Goal: Information Seeking & Learning: Learn about a topic

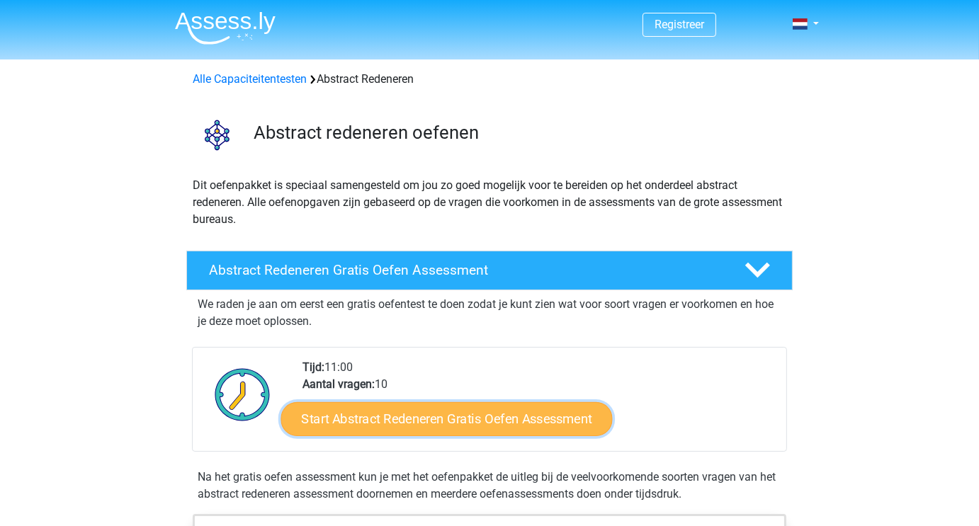
click at [415, 423] on link "Start Abstract Redeneren Gratis Oefen Assessment" at bounding box center [446, 419] width 331 height 34
click at [533, 418] on link "Start Abstract Redeneren Gratis Oefen Assessment" at bounding box center [446, 419] width 331 height 34
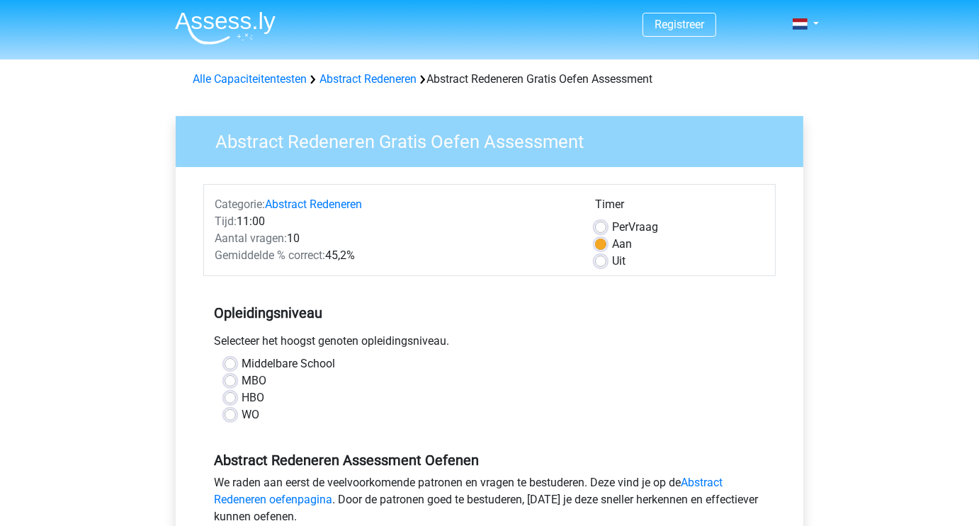
click at [241, 363] on label "Middelbare School" at bounding box center [287, 364] width 93 height 17
click at [235, 363] on input "Middelbare School" at bounding box center [229, 363] width 11 height 14
radio input "true"
click at [705, 385] on div "MBO" at bounding box center [489, 381] width 530 height 17
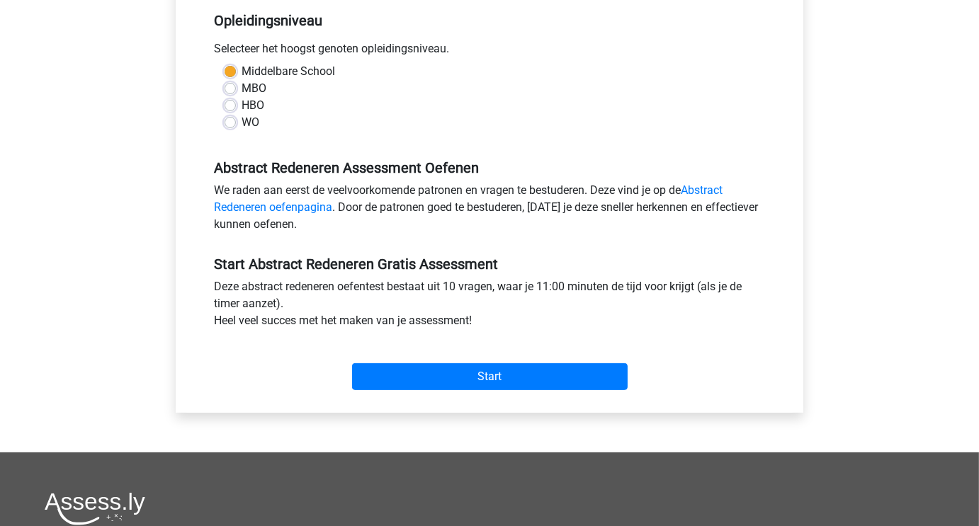
scroll to position [358, 0]
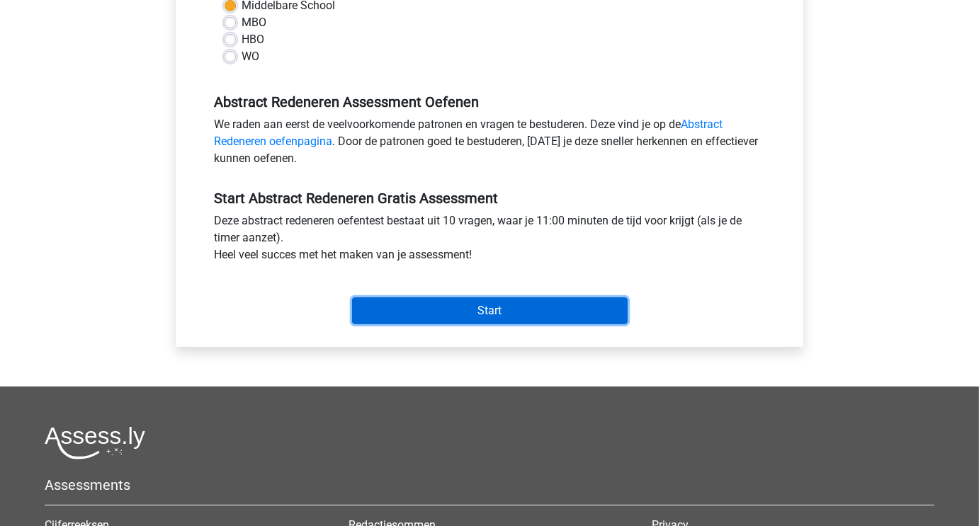
click at [523, 316] on input "Start" at bounding box center [489, 310] width 275 height 27
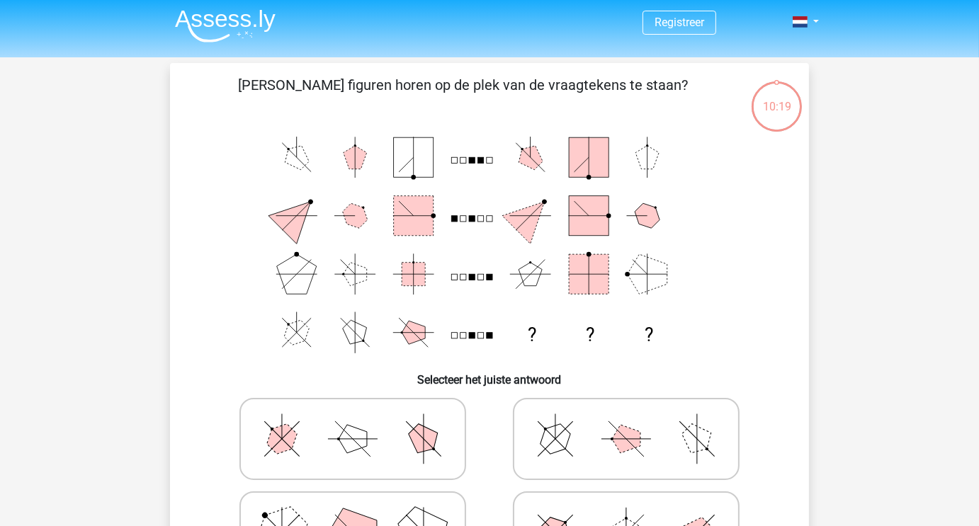
scroll to position [1, 0]
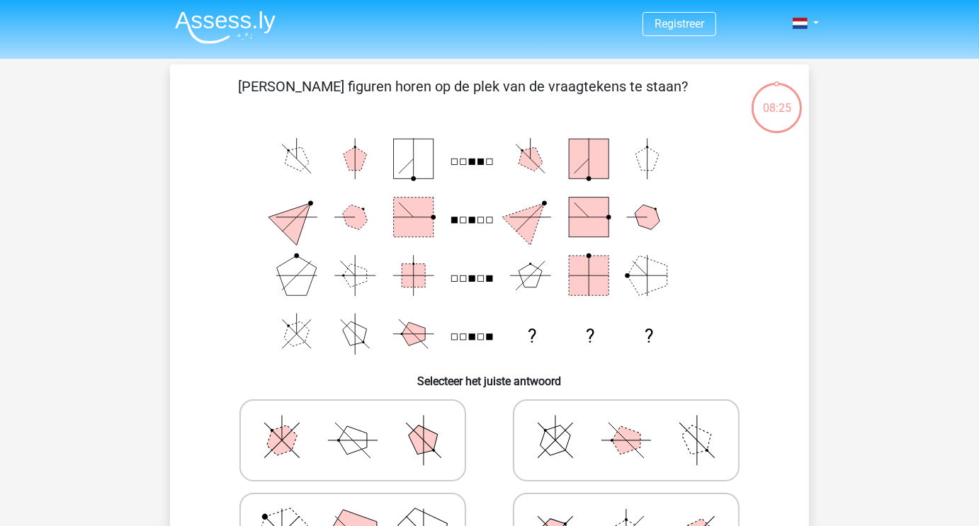
click at [603, 450] on icon at bounding box center [626, 440] width 212 height 71
click at [626, 423] on input "radio" at bounding box center [630, 418] width 9 height 9
radio input "true"
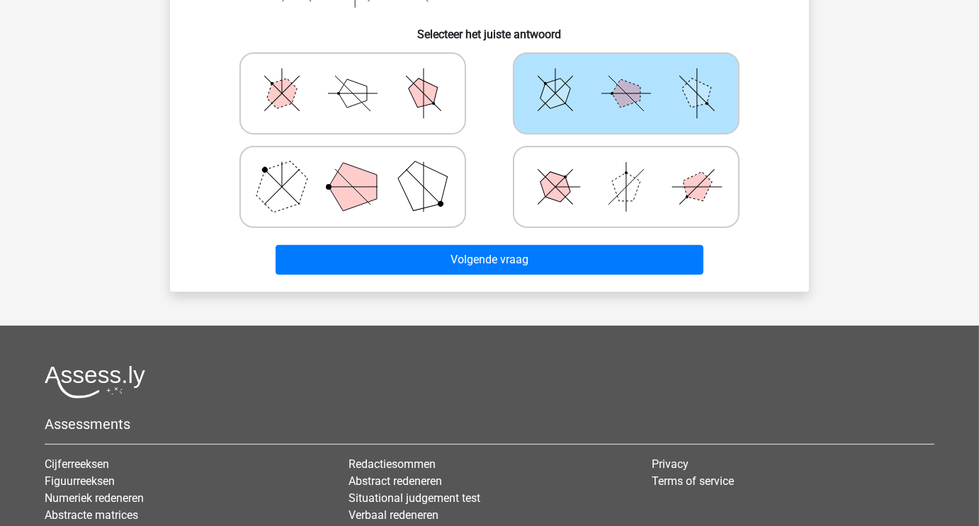
scroll to position [346, 0]
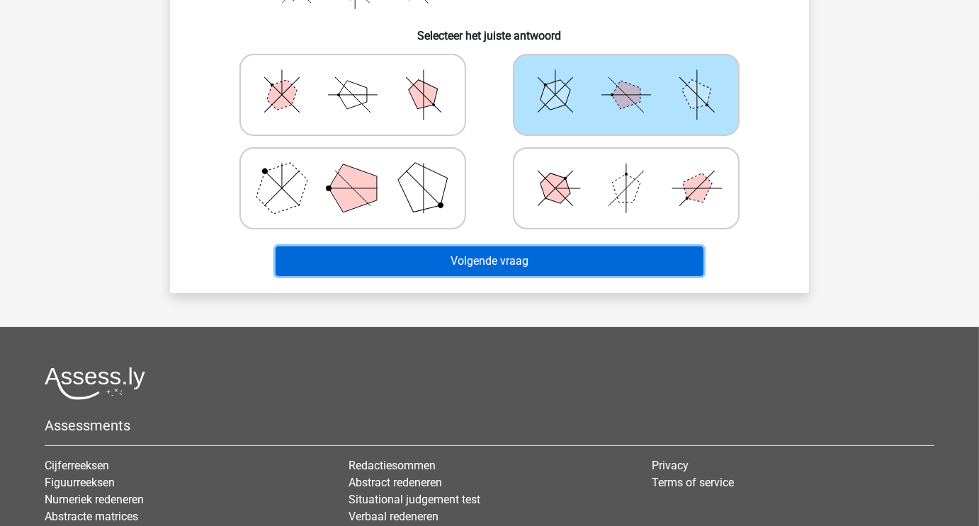
click at [513, 268] on button "Volgende vraag" at bounding box center [489, 261] width 428 height 30
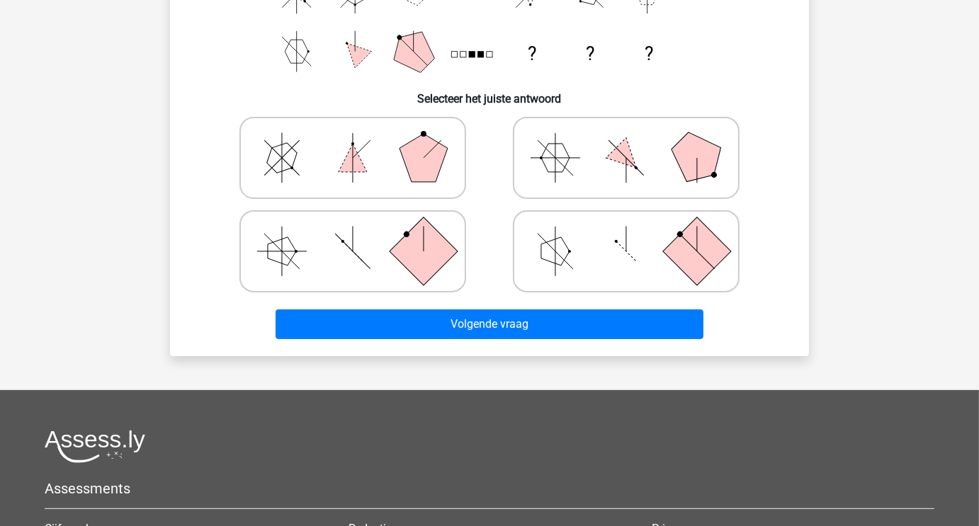
scroll to position [318, 0]
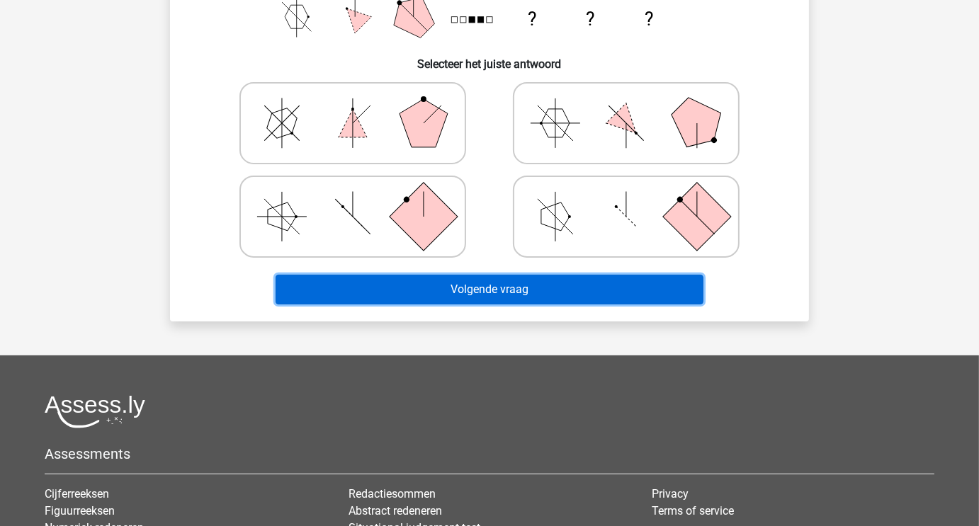
click at [486, 280] on button "Volgende vraag" at bounding box center [489, 290] width 428 height 30
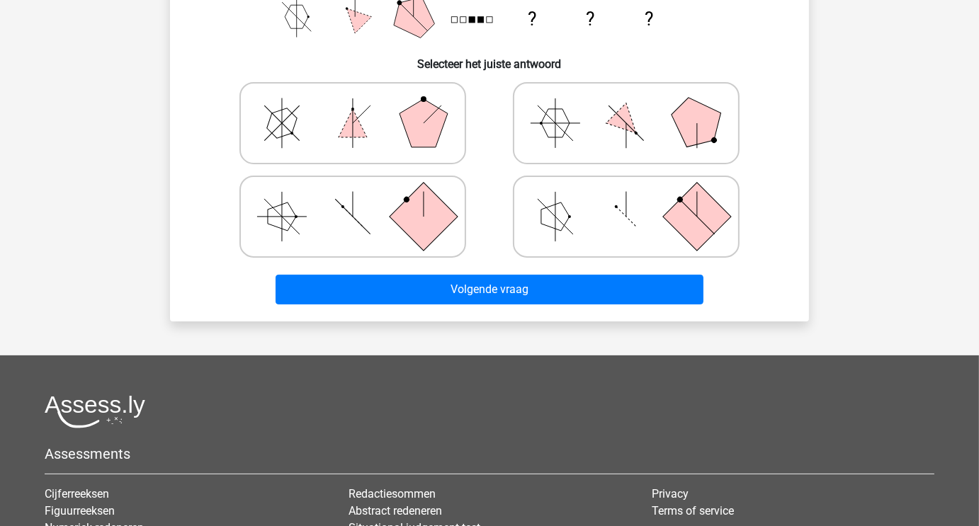
click at [461, 134] on label at bounding box center [352, 123] width 227 height 82
click at [362, 106] on input "radio" at bounding box center [357, 100] width 9 height 9
radio input "true"
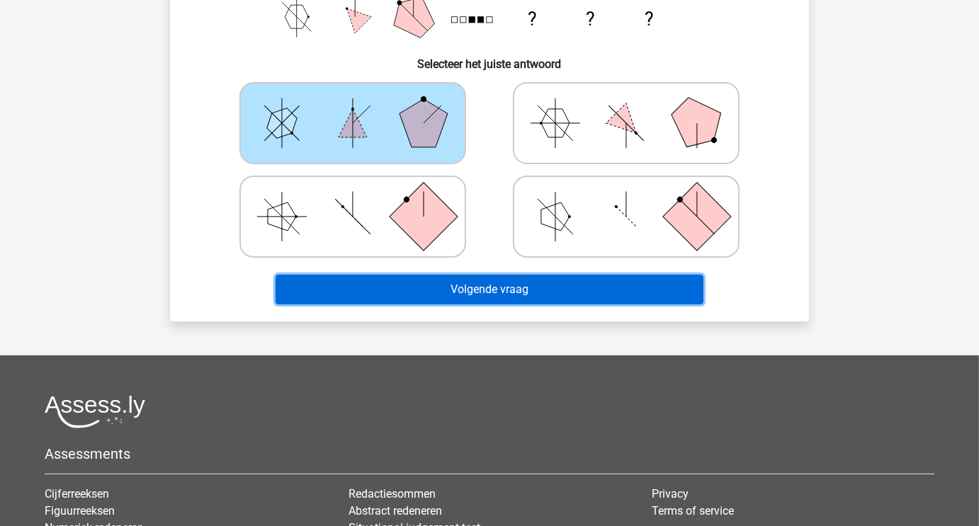
click at [472, 285] on button "Volgende vraag" at bounding box center [489, 290] width 428 height 30
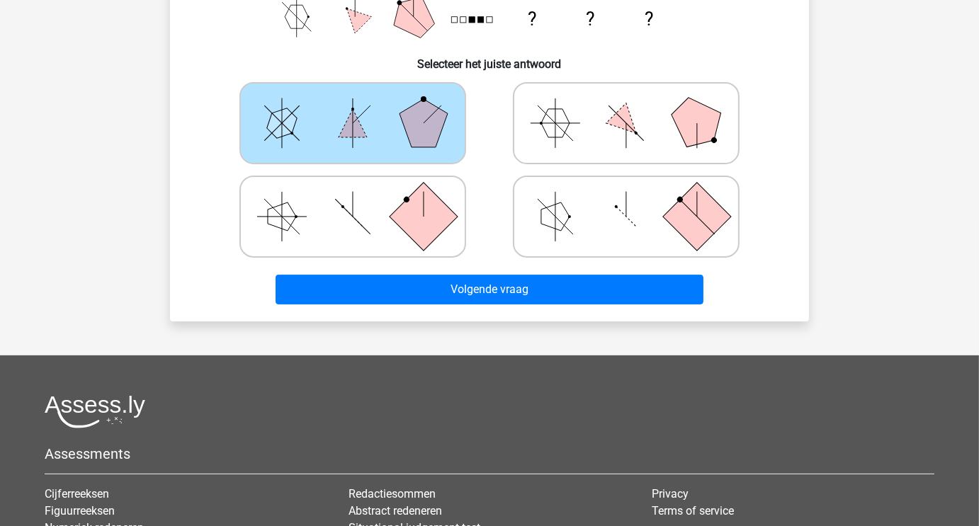
click at [280, 126] on polygon at bounding box center [282, 123] width 40 height 40
click at [353, 106] on input "radio" at bounding box center [357, 100] width 9 height 9
click at [280, 126] on polygon at bounding box center [282, 123] width 40 height 40
click at [353, 106] on input "radio" at bounding box center [357, 100] width 9 height 9
click at [280, 126] on polygon at bounding box center [282, 123] width 40 height 40
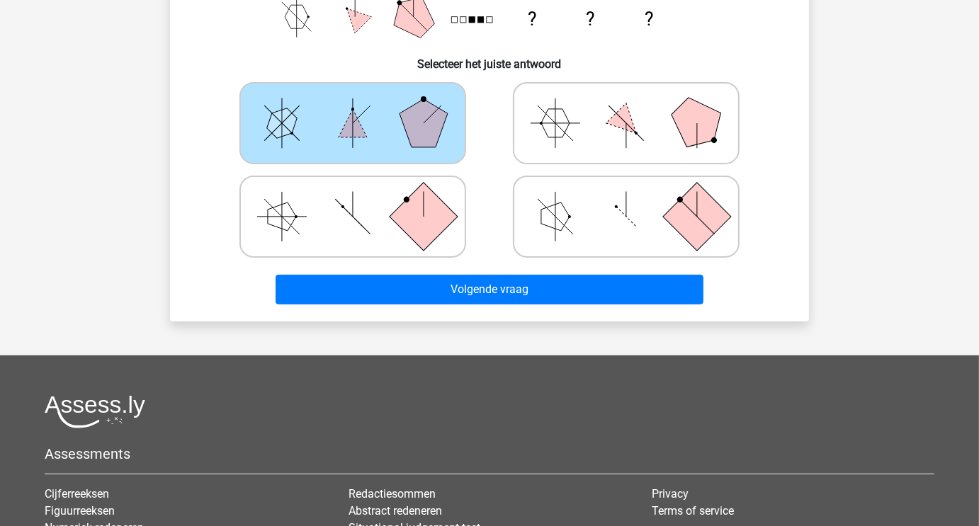
click at [353, 106] on input "radio" at bounding box center [357, 100] width 9 height 9
click at [280, 126] on polygon at bounding box center [282, 123] width 40 height 40
click at [353, 106] on input "radio" at bounding box center [357, 100] width 9 height 9
click at [280, 126] on polygon at bounding box center [282, 123] width 40 height 40
click at [353, 106] on input "radio" at bounding box center [357, 100] width 9 height 9
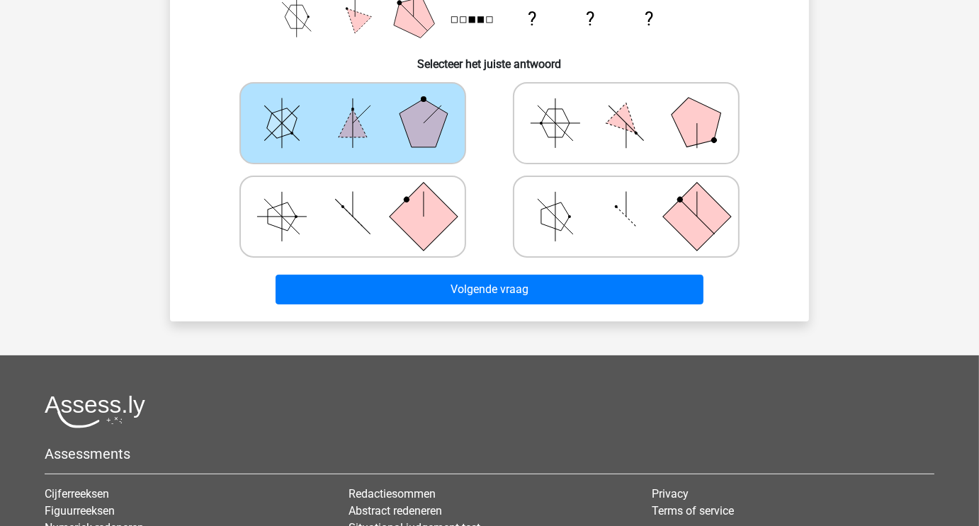
click at [280, 126] on polygon at bounding box center [282, 123] width 40 height 40
click at [353, 106] on input "radio" at bounding box center [357, 100] width 9 height 9
click at [280, 126] on polygon at bounding box center [282, 123] width 40 height 40
click at [353, 106] on input "radio" at bounding box center [357, 100] width 9 height 9
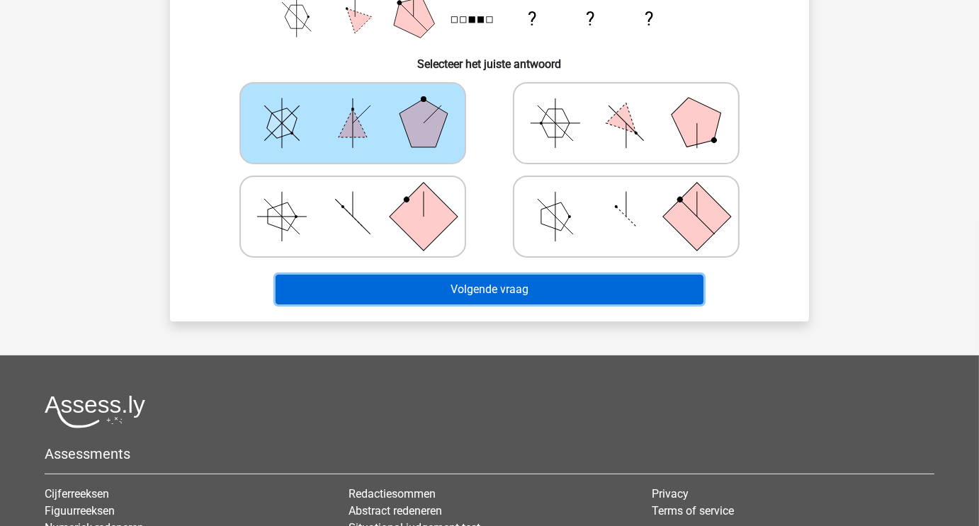
click at [545, 295] on button "Volgende vraag" at bounding box center [489, 290] width 428 height 30
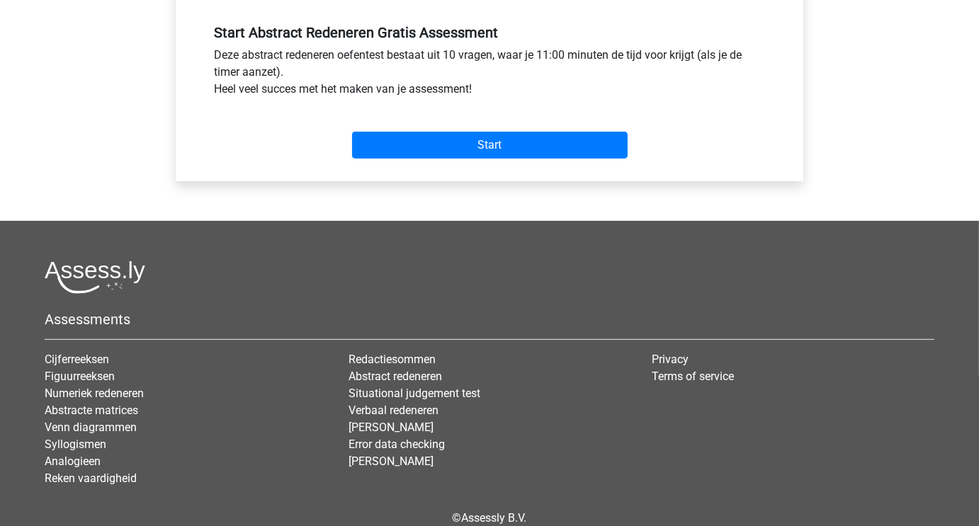
scroll to position [540, 0]
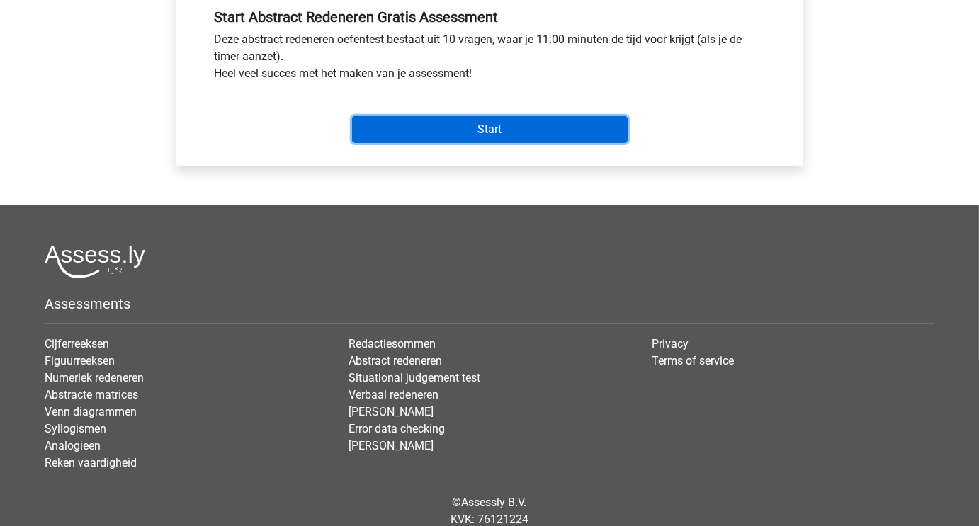
click at [591, 136] on input "Start" at bounding box center [489, 129] width 275 height 27
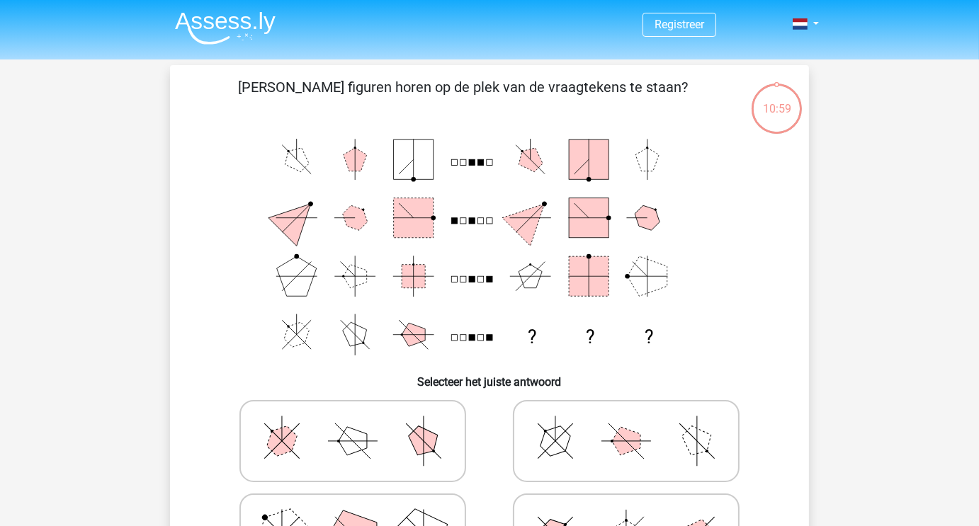
click at [386, 511] on icon at bounding box center [352, 534] width 212 height 71
click at [362, 511] on input "radio" at bounding box center [357, 512] width 9 height 9
radio input "true"
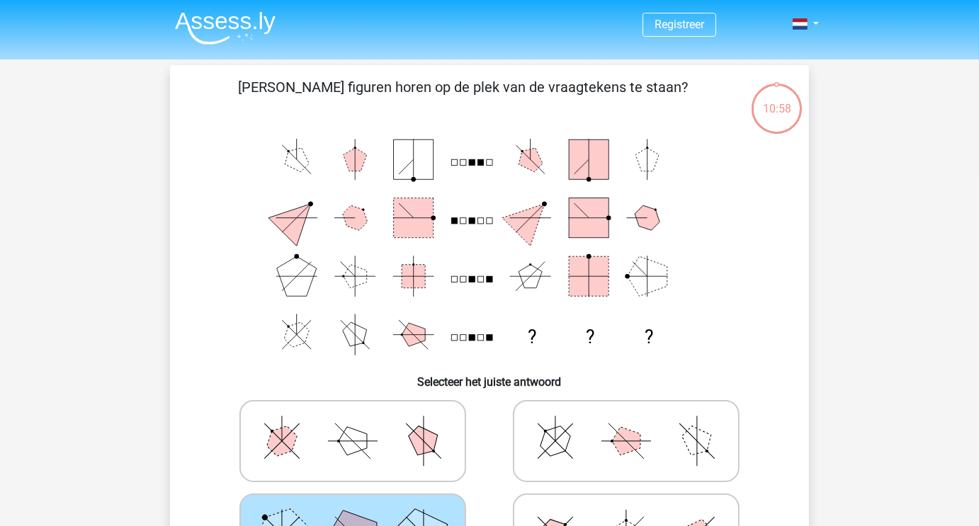
click at [386, 511] on icon at bounding box center [352, 534] width 212 height 71
click at [362, 511] on input "radio" at bounding box center [357, 512] width 9 height 9
click at [386, 511] on icon at bounding box center [352, 534] width 212 height 71
click at [362, 511] on input "radio" at bounding box center [357, 512] width 9 height 9
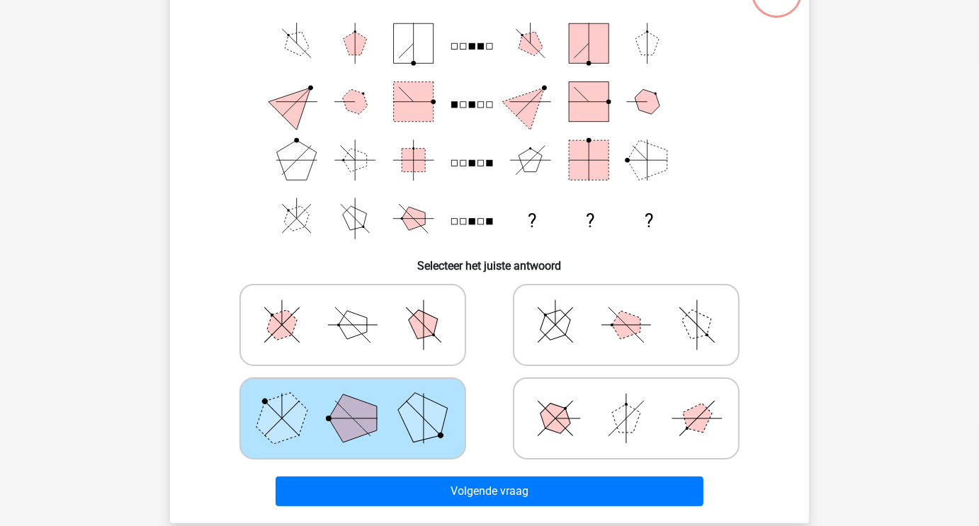
scroll to position [236, 0]
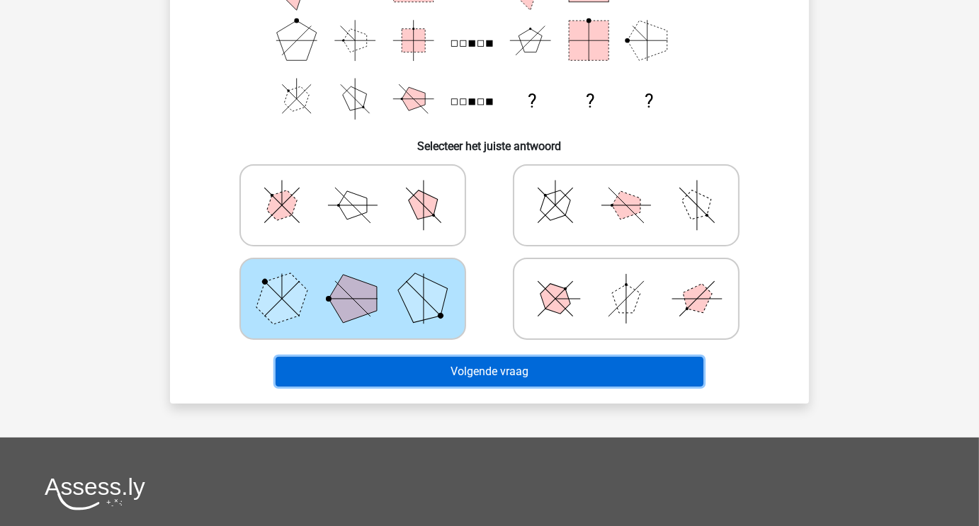
click at [528, 370] on button "Volgende vraag" at bounding box center [489, 372] width 428 height 30
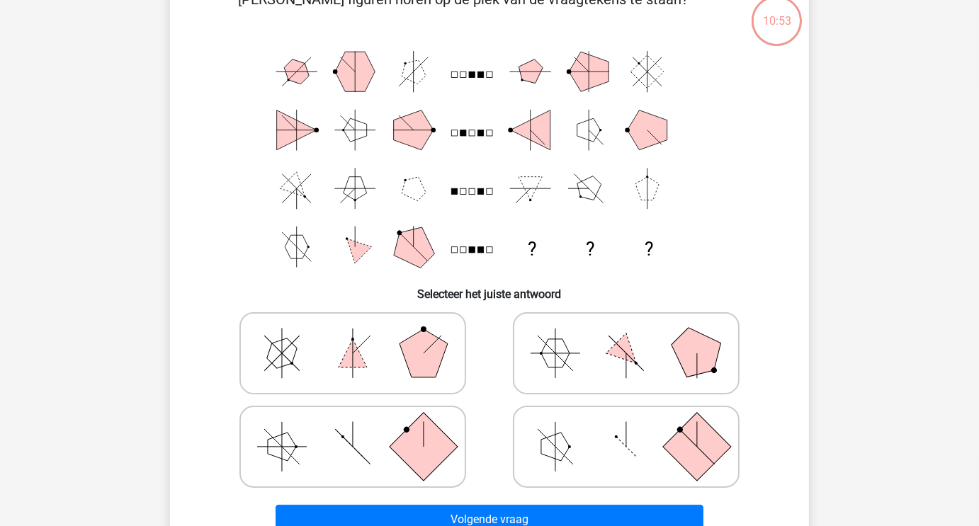
scroll to position [65, 0]
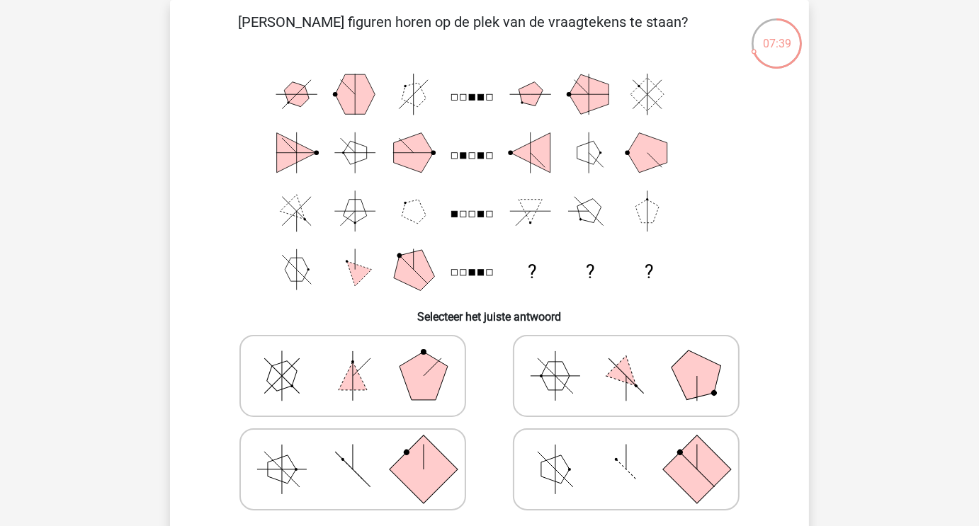
click at [609, 375] on polygon at bounding box center [626, 376] width 40 height 40
click at [626, 358] on input "radio" at bounding box center [630, 353] width 9 height 9
radio input "true"
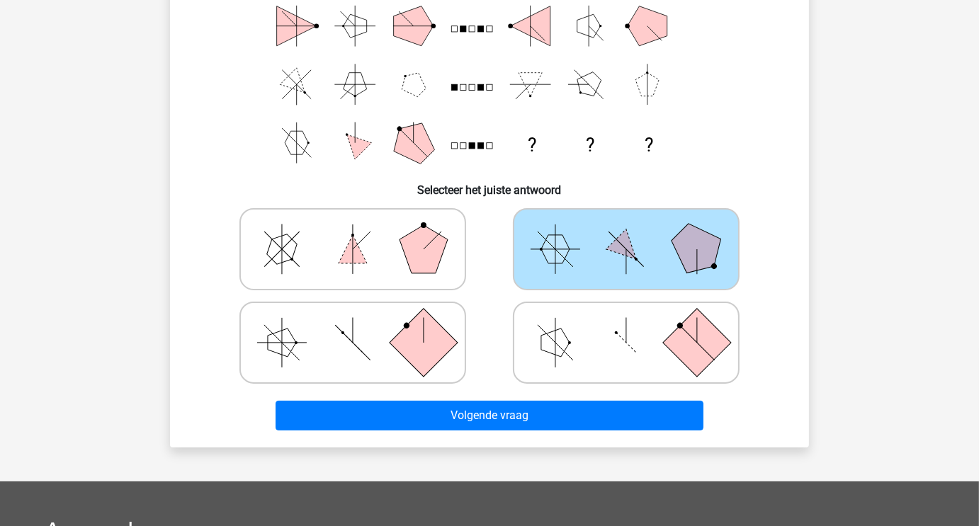
scroll to position [207, 0]
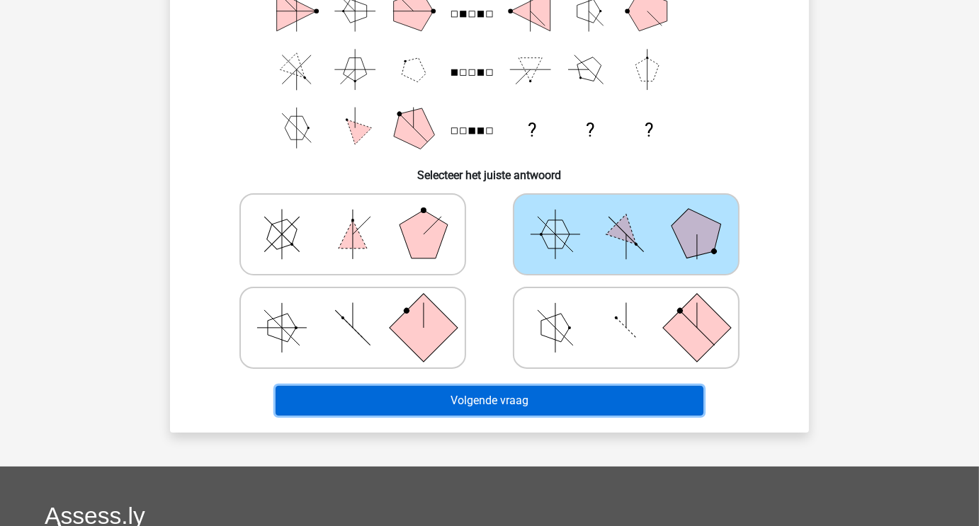
click at [586, 407] on button "Volgende vraag" at bounding box center [489, 401] width 428 height 30
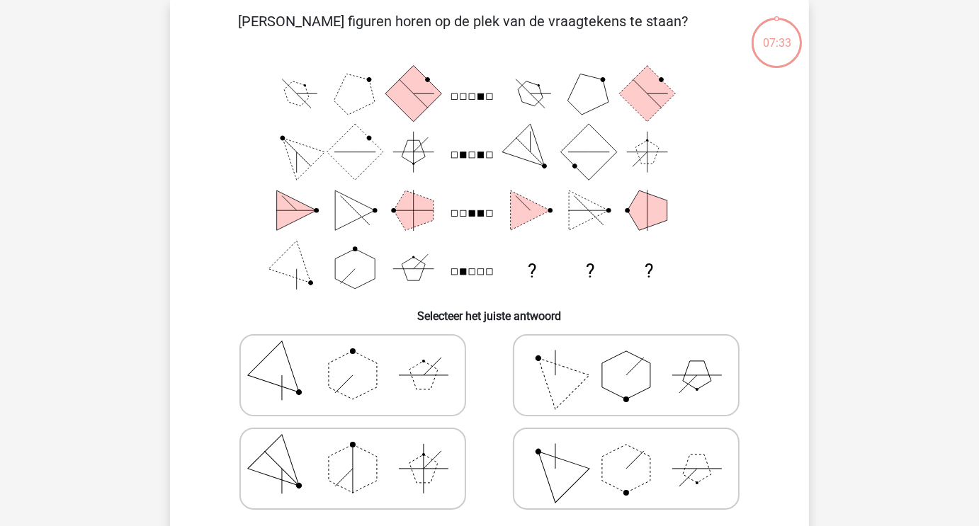
scroll to position [65, 0]
drag, startPoint x: 609, startPoint y: 365, endPoint x: 624, endPoint y: 355, distance: 18.3
click at [624, 355] on polygon at bounding box center [626, 376] width 48 height 48
click at [626, 355] on input "radio" at bounding box center [630, 353] width 9 height 9
radio input "true"
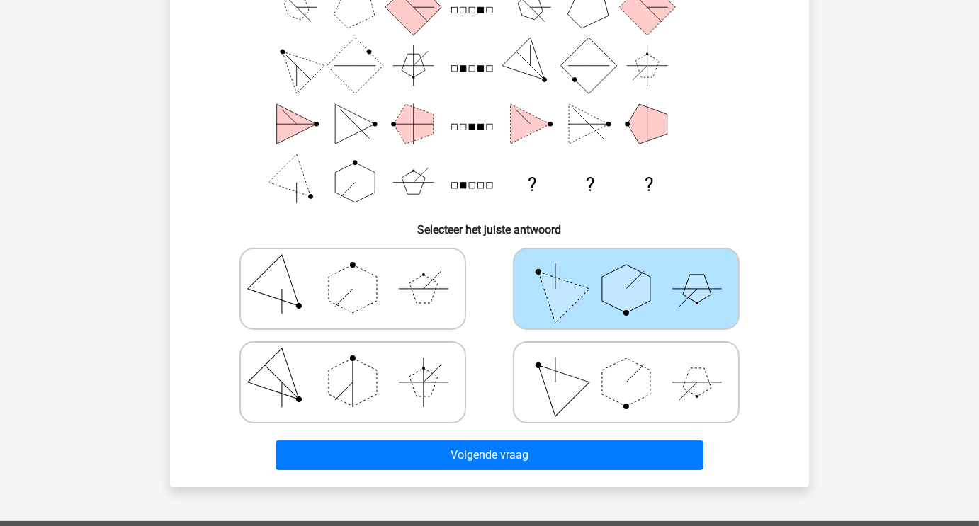
scroll to position [161, 0]
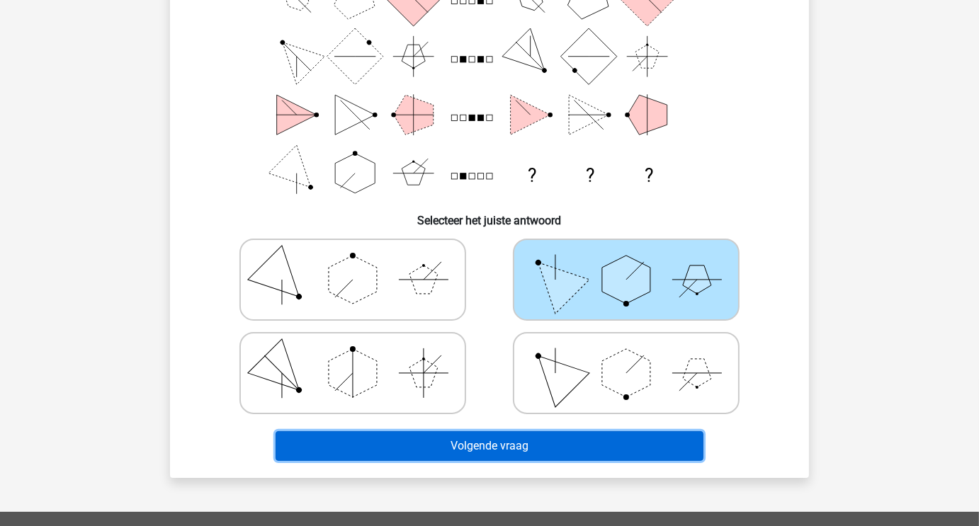
click at [512, 455] on button "Volgende vraag" at bounding box center [489, 446] width 428 height 30
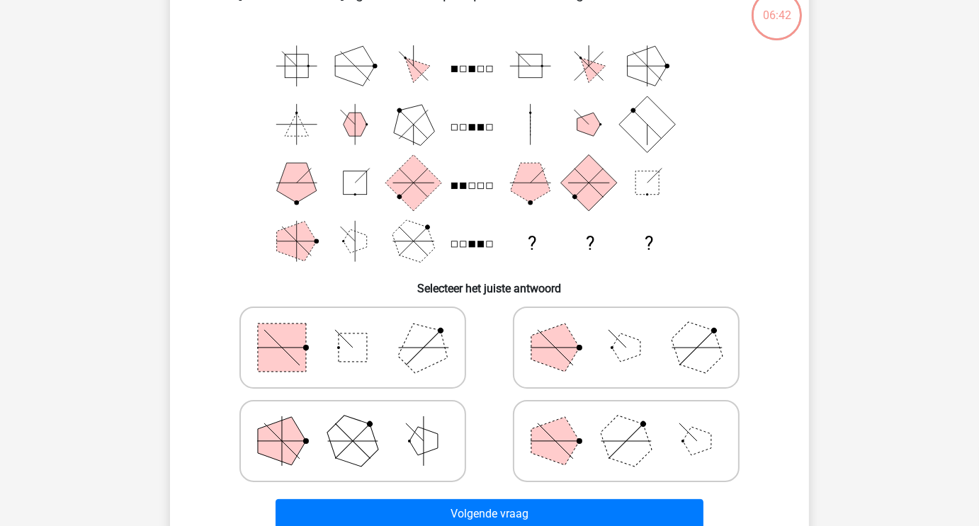
scroll to position [65, 0]
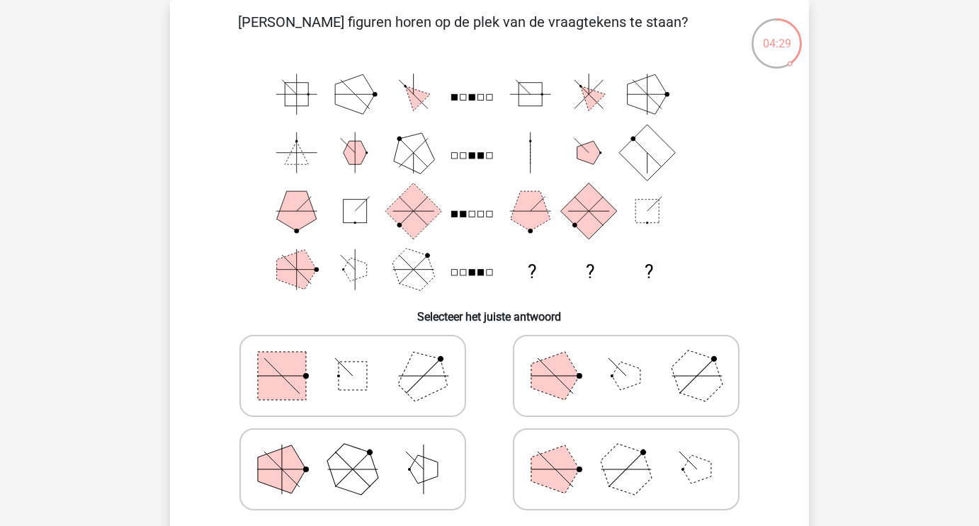
click at [575, 392] on icon at bounding box center [626, 376] width 212 height 71
click at [626, 358] on input "radio" at bounding box center [630, 353] width 9 height 9
radio input "true"
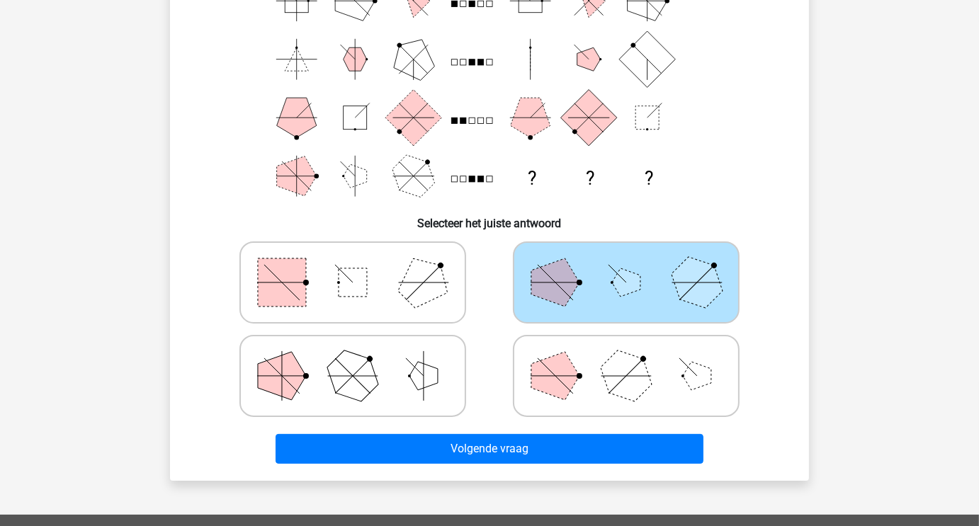
scroll to position [181, 0]
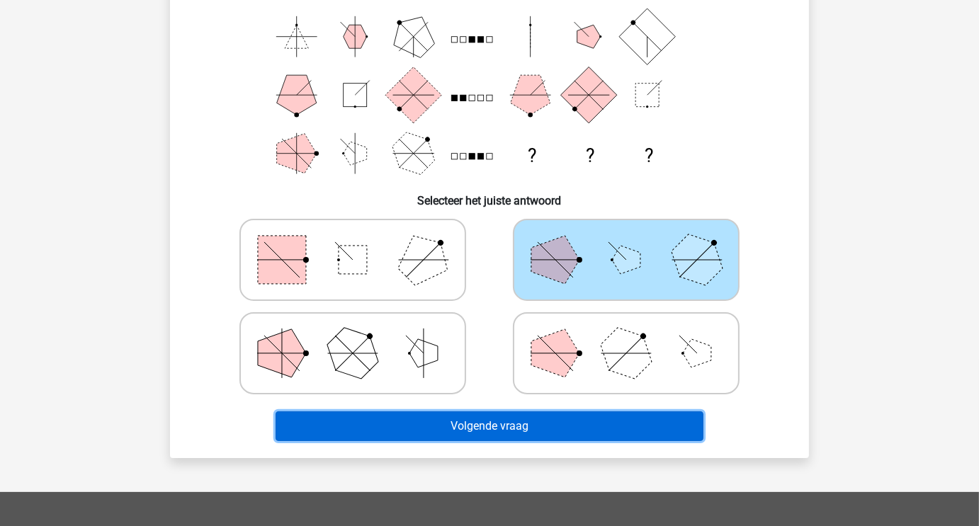
click at [581, 432] on button "Volgende vraag" at bounding box center [489, 426] width 428 height 30
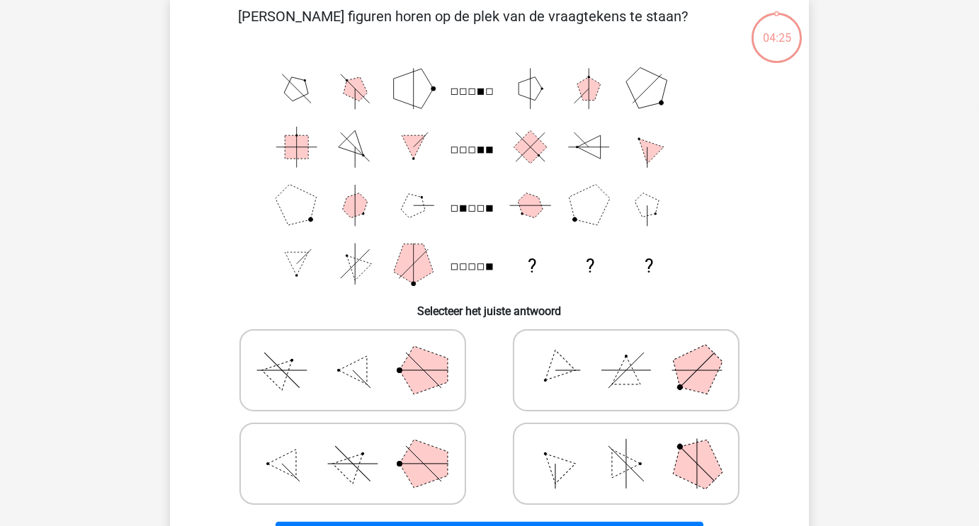
scroll to position [65, 0]
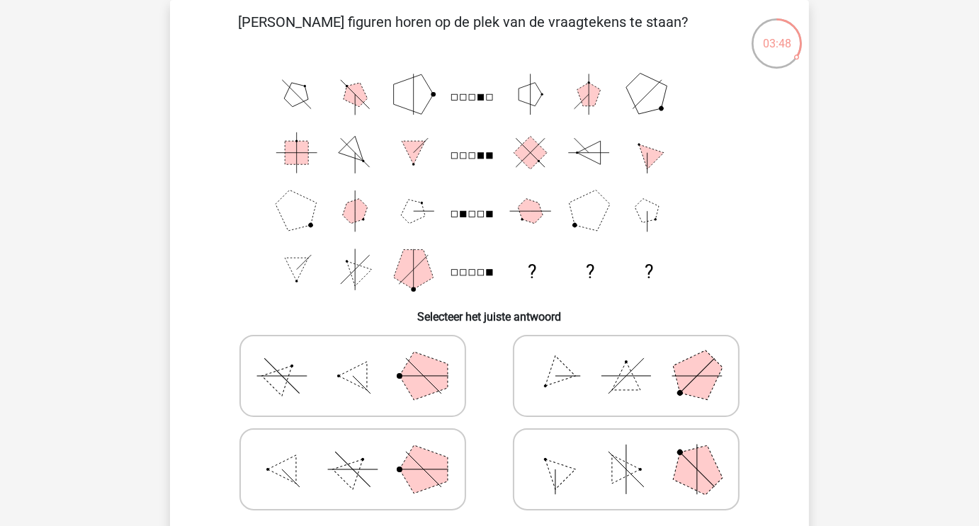
click at [618, 370] on icon at bounding box center [626, 376] width 212 height 71
click at [626, 358] on input "radio" at bounding box center [630, 353] width 9 height 9
radio input "true"
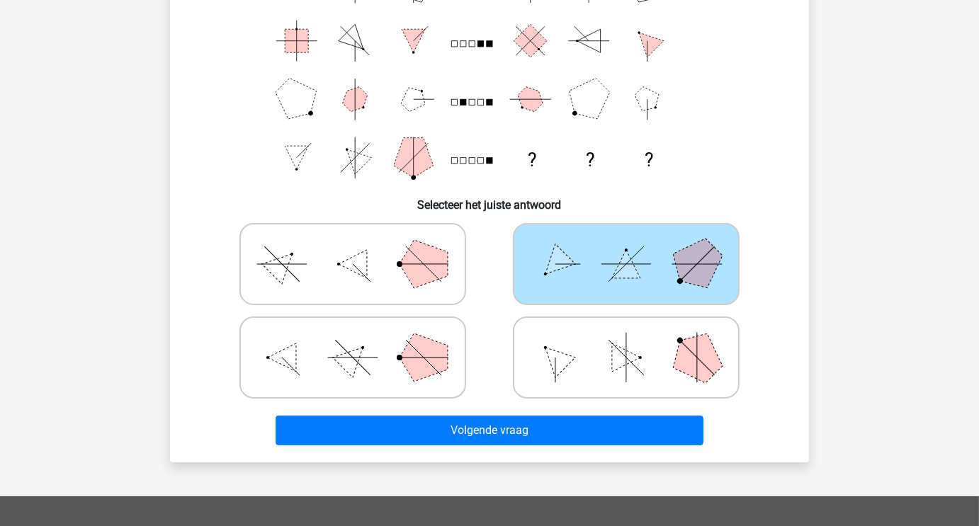
scroll to position [178, 0]
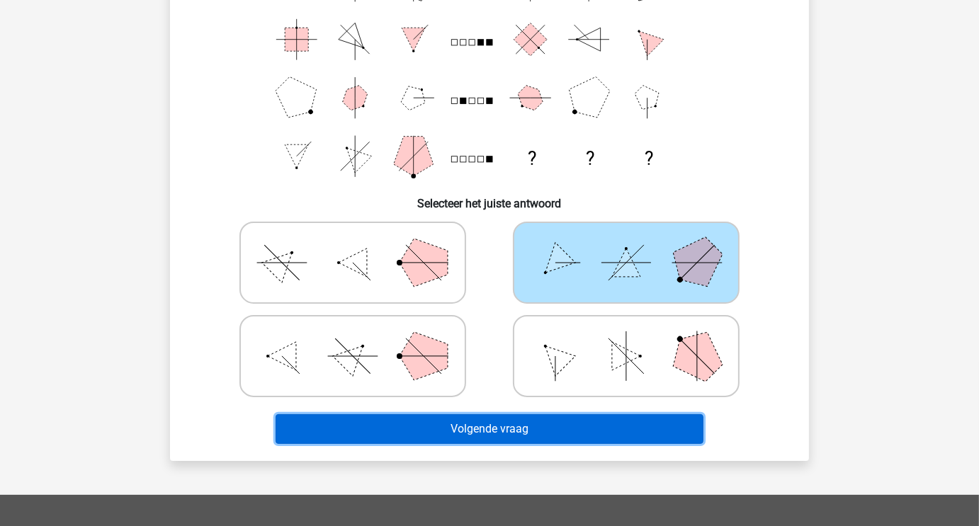
drag, startPoint x: 645, startPoint y: 423, endPoint x: 653, endPoint y: 399, distance: 26.0
click at [653, 399] on div "Welke figuren horen op de plek van de vraagtekens te staan? ? ? ? Selecteer het…" at bounding box center [489, 174] width 627 height 552
click at [632, 438] on button "Volgende vraag" at bounding box center [489, 429] width 428 height 30
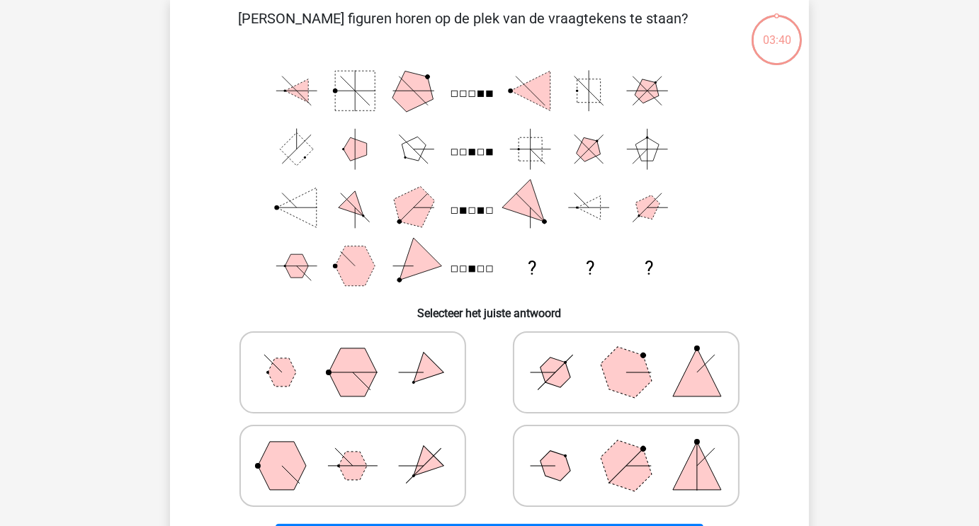
scroll to position [65, 0]
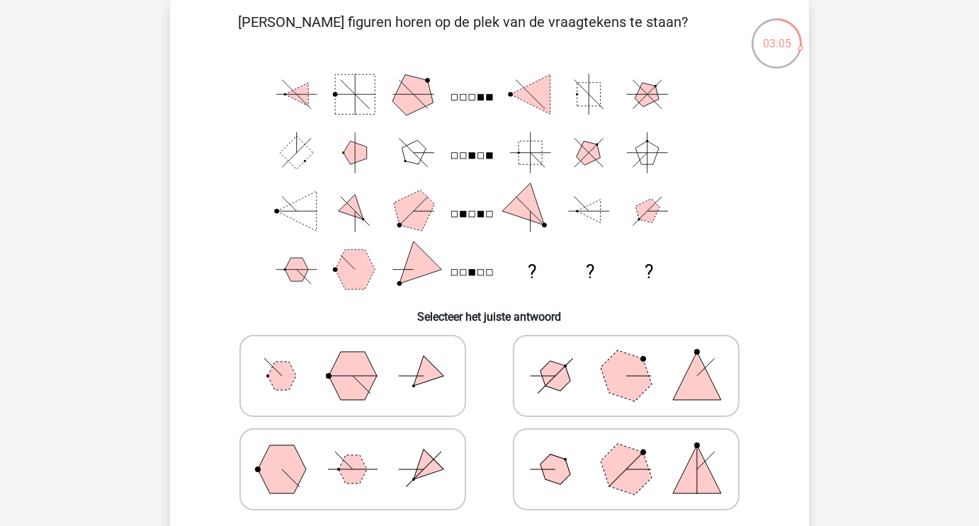
click at [342, 491] on icon at bounding box center [352, 469] width 212 height 71
click at [353, 452] on input "radio" at bounding box center [357, 447] width 9 height 9
radio input "true"
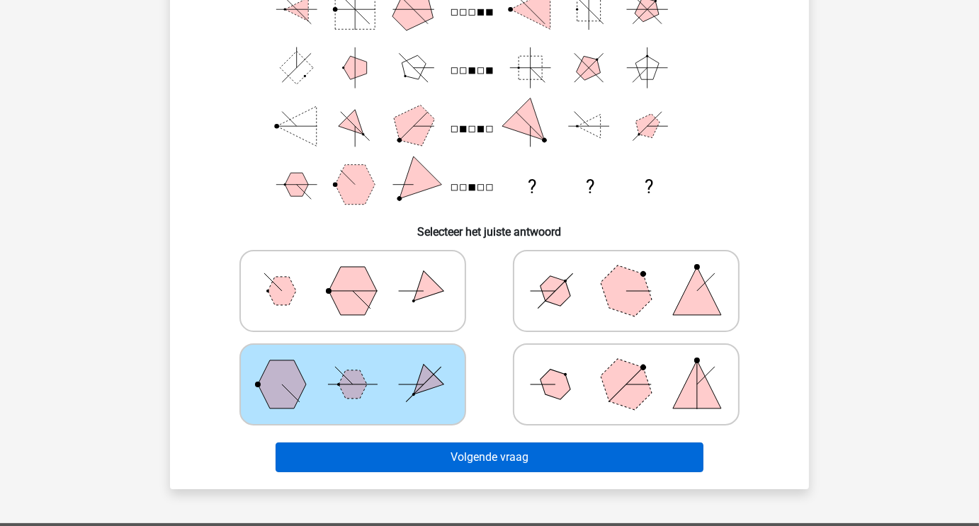
scroll to position [150, 0]
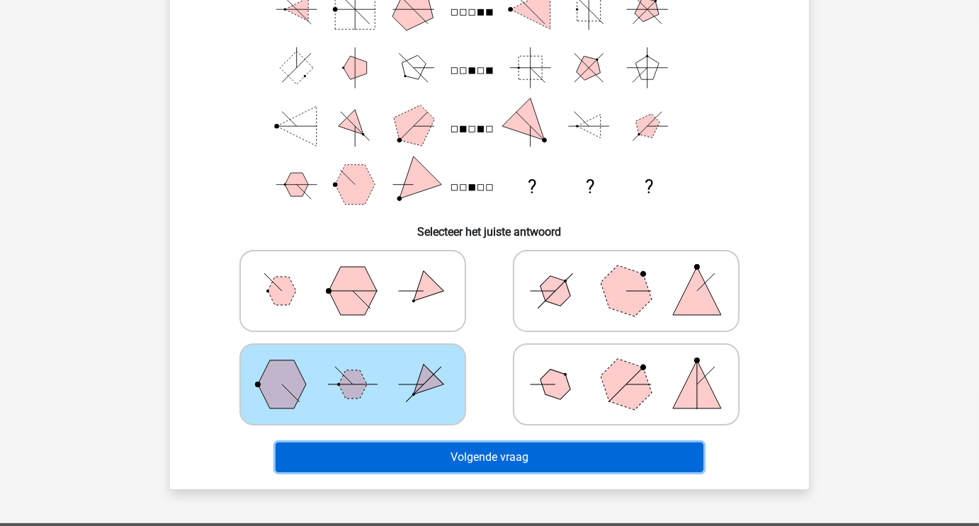
click at [689, 469] on button "Volgende vraag" at bounding box center [489, 458] width 428 height 30
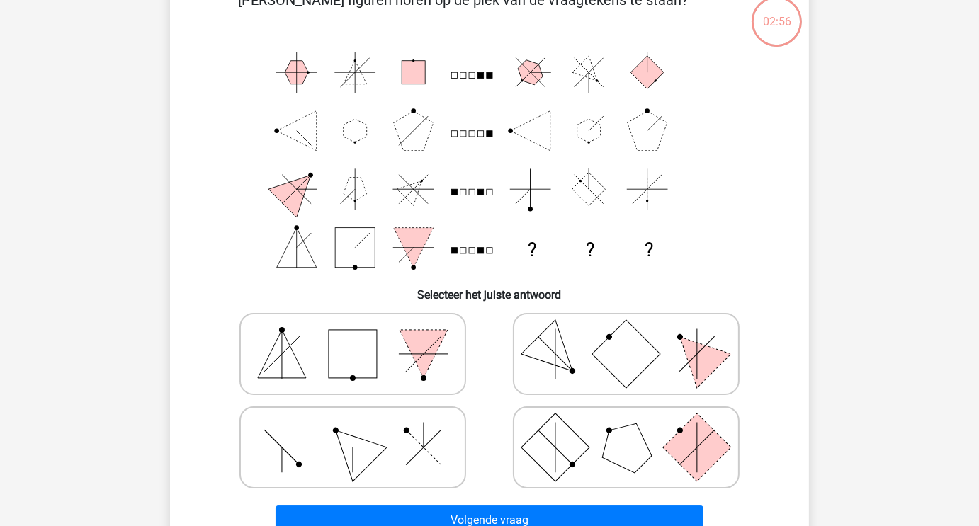
scroll to position [65, 0]
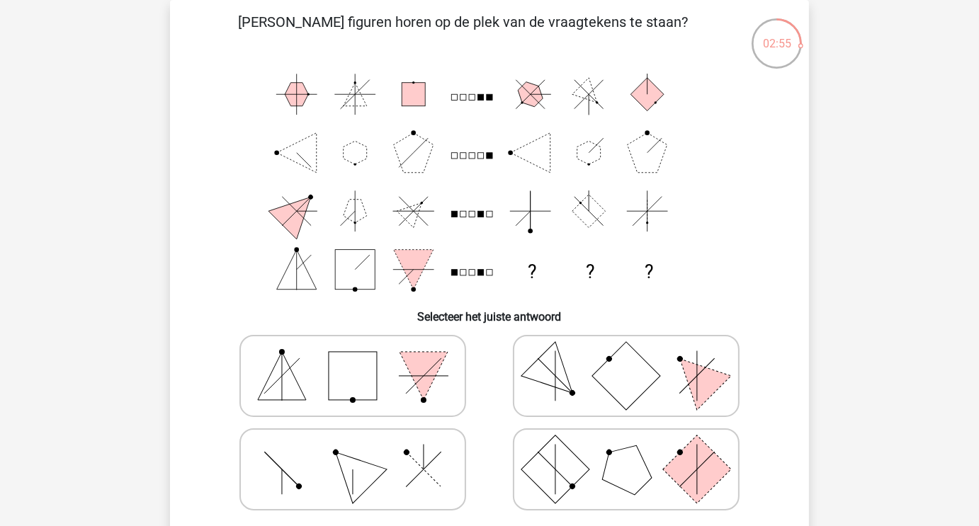
click at [581, 485] on icon at bounding box center [626, 469] width 212 height 71
click at [626, 452] on input "radio" at bounding box center [630, 447] width 9 height 9
radio input "true"
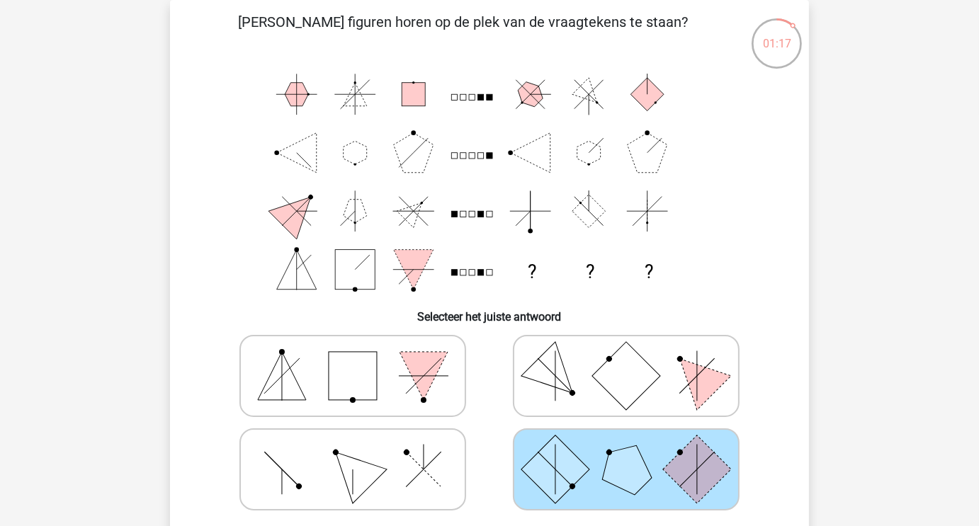
scroll to position [321, 0]
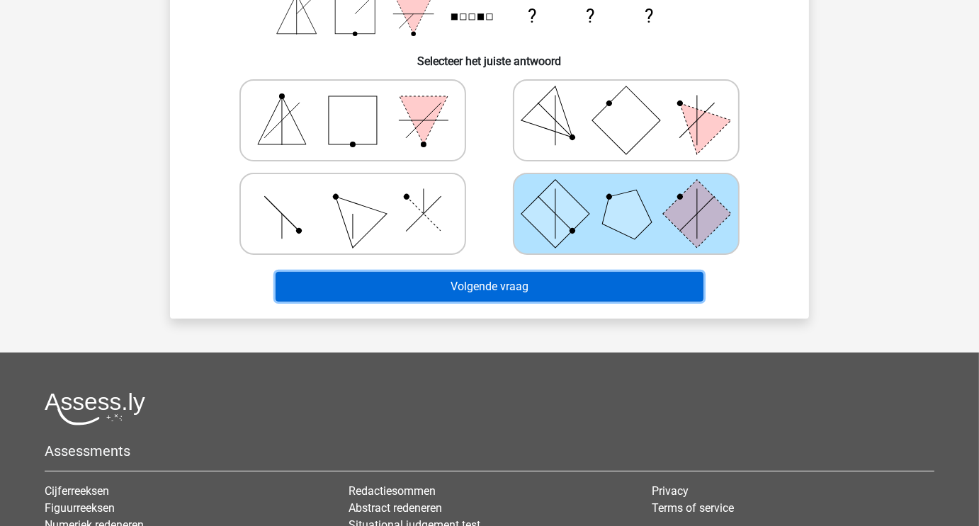
click at [537, 275] on button "Volgende vraag" at bounding box center [489, 287] width 428 height 30
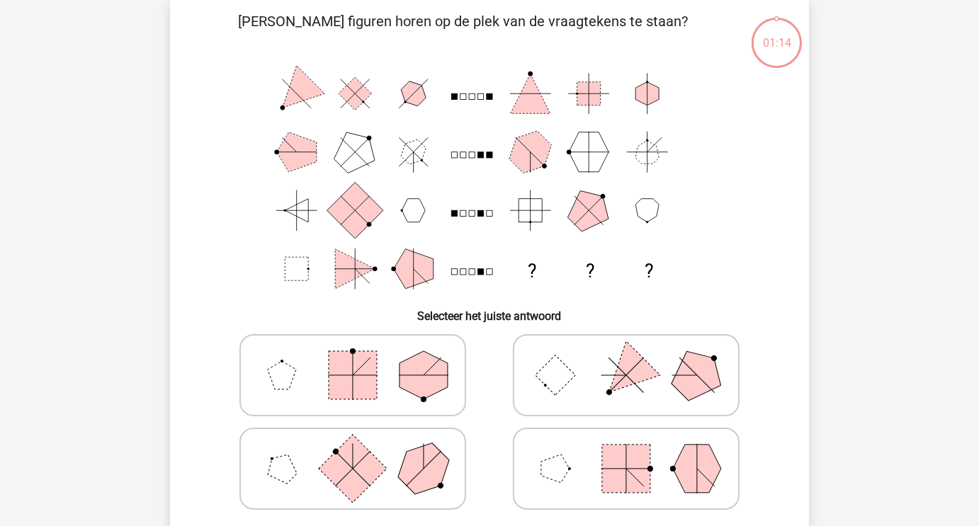
scroll to position [65, 0]
